Goal: Communication & Community: Connect with others

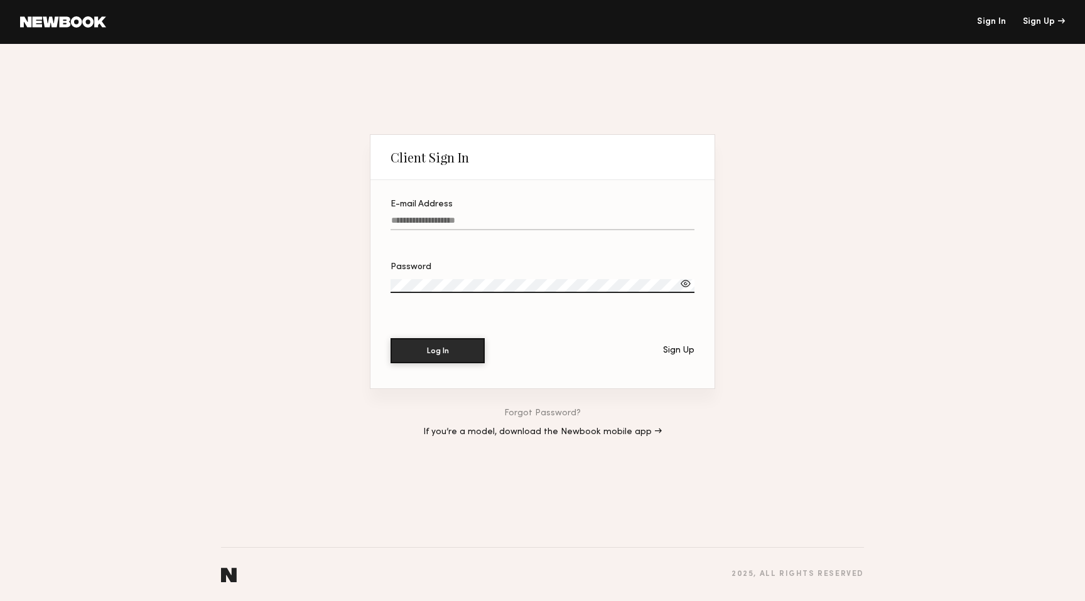
type input "**********"
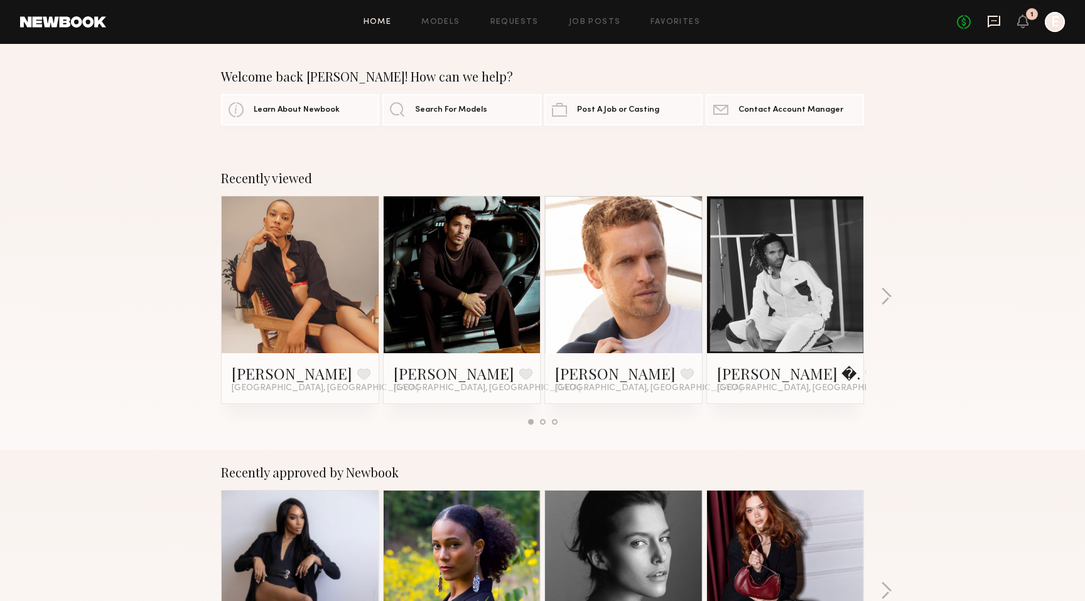
click at [997, 21] on icon at bounding box center [994, 21] width 14 height 14
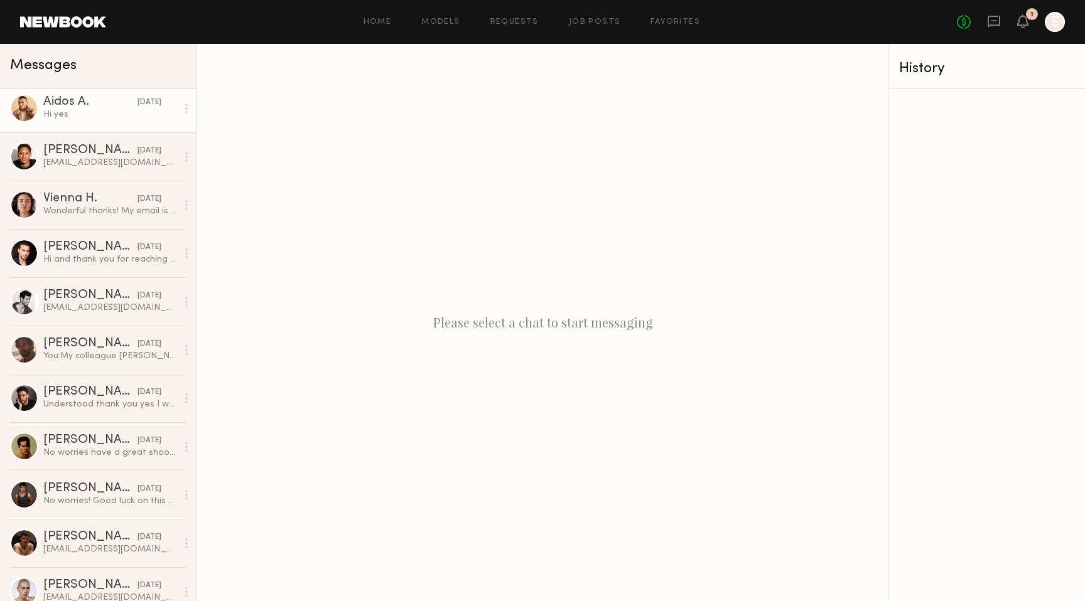
scroll to position [317, 0]
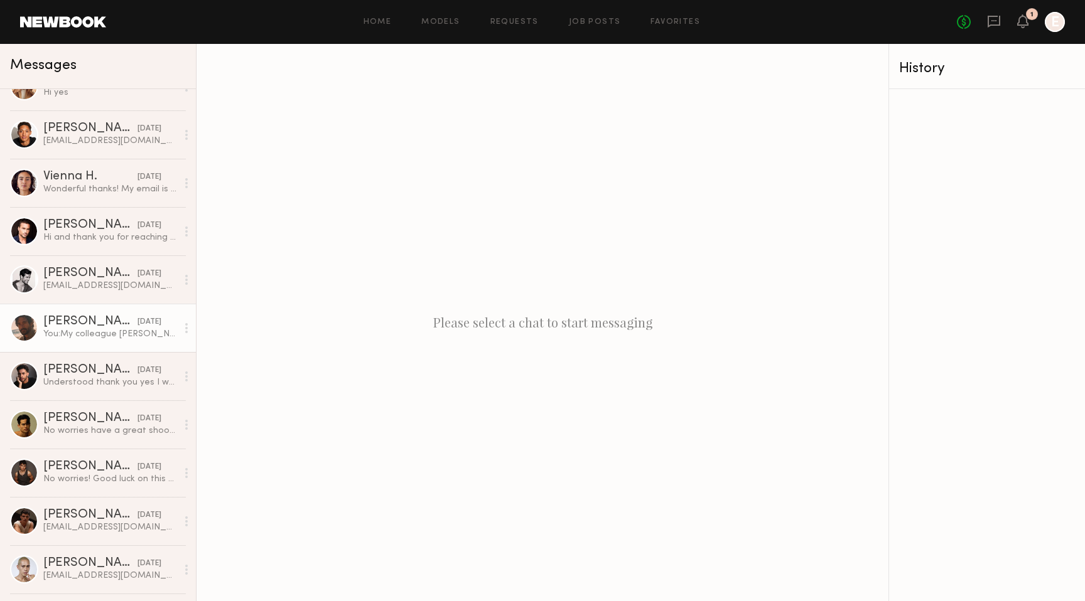
click at [83, 340] on link "[PERSON_NAME] [DATE] You: My colleague [PERSON_NAME] will be emailing you in th…" at bounding box center [98, 328] width 196 height 48
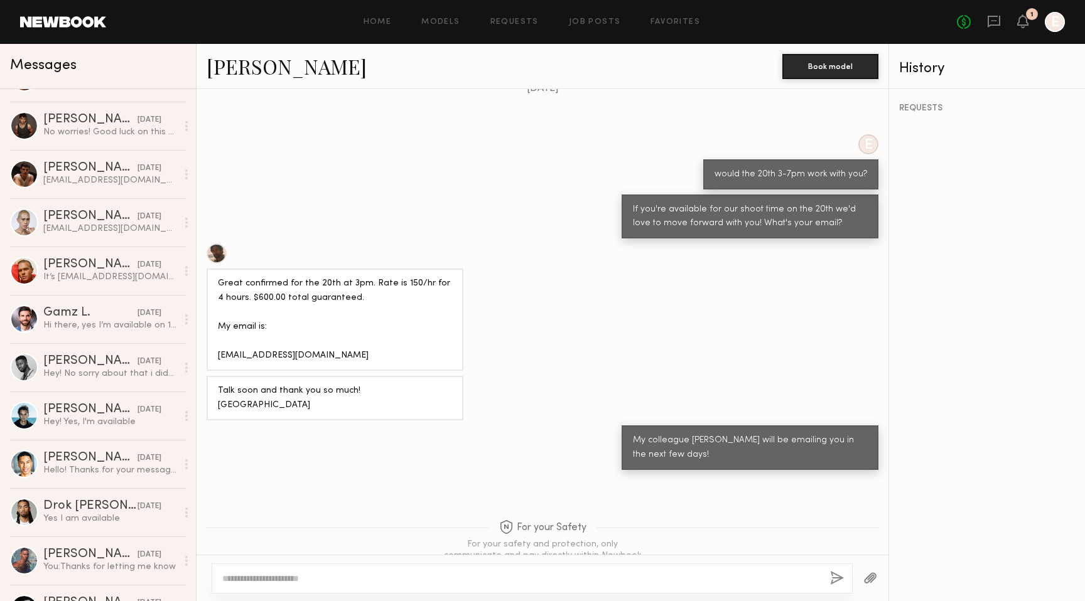
scroll to position [667, 0]
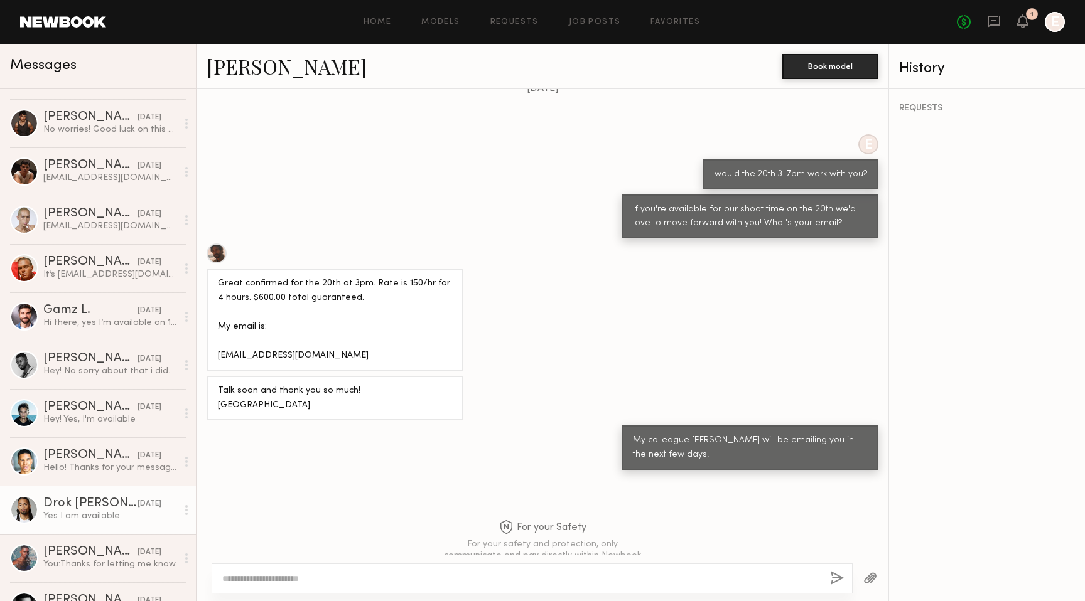
click at [74, 510] on div "Drok [PERSON_NAME]" at bounding box center [90, 504] width 94 height 13
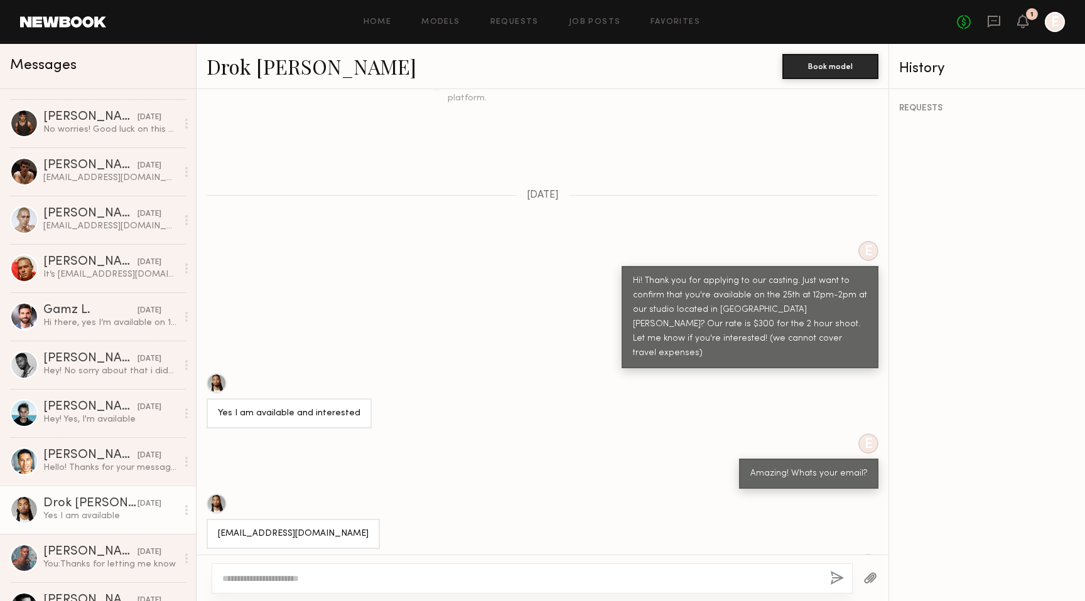
scroll to position [445, 0]
